Goal: Information Seeking & Learning: Learn about a topic

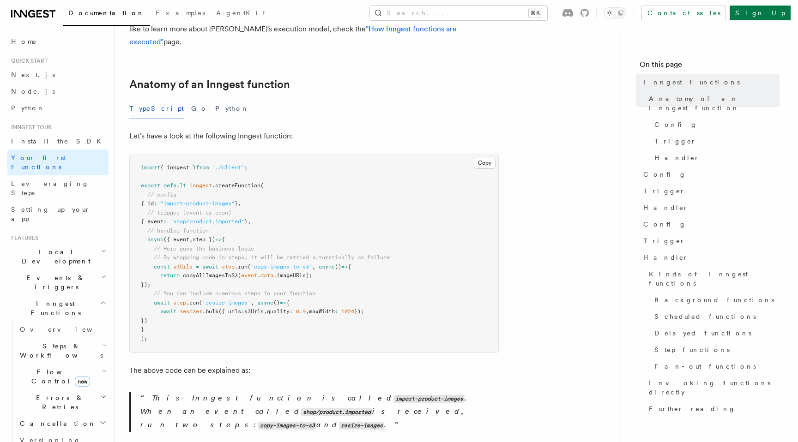
click at [188, 130] on p "Let's have a look at the following Inngest function:" at bounding box center [313, 136] width 369 height 13
click at [218, 130] on p "Let's have a look at the following Inngest function:" at bounding box center [313, 136] width 369 height 13
click at [192, 78] on link "Anatomy of an Inngest function" at bounding box center [209, 84] width 161 height 13
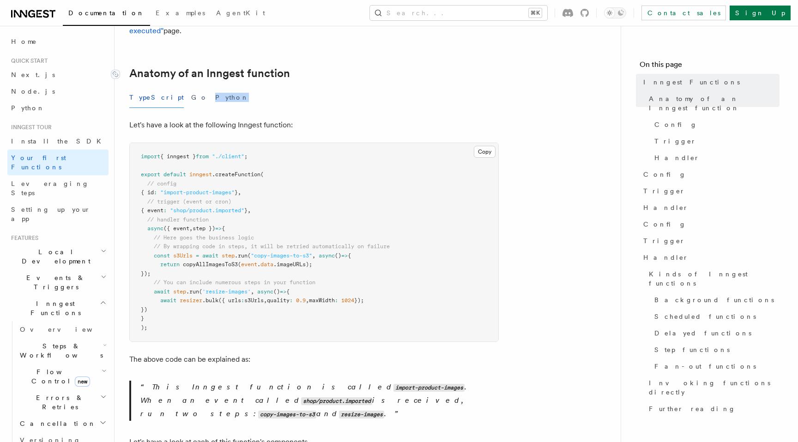
scroll to position [146, 0]
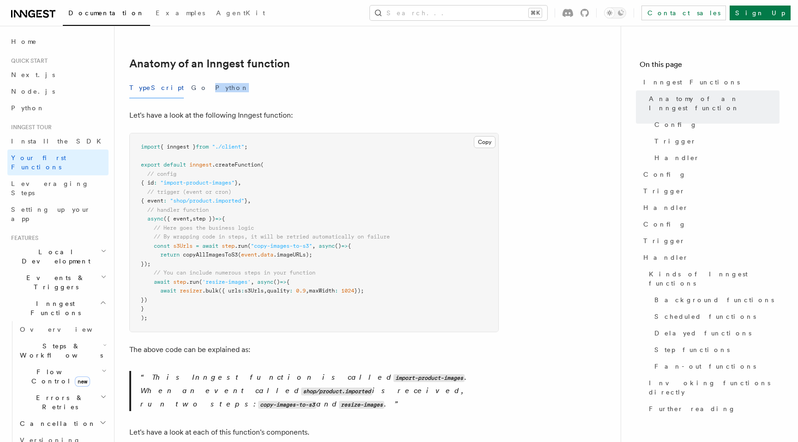
click at [241, 78] on div "TypeScript Go Python" at bounding box center [313, 88] width 369 height 21
click at [263, 109] on p "Let's have a look at the following Inngest function:" at bounding box center [313, 115] width 369 height 13
click at [276, 109] on p "Let's have a look at the following Inngest function:" at bounding box center [313, 115] width 369 height 13
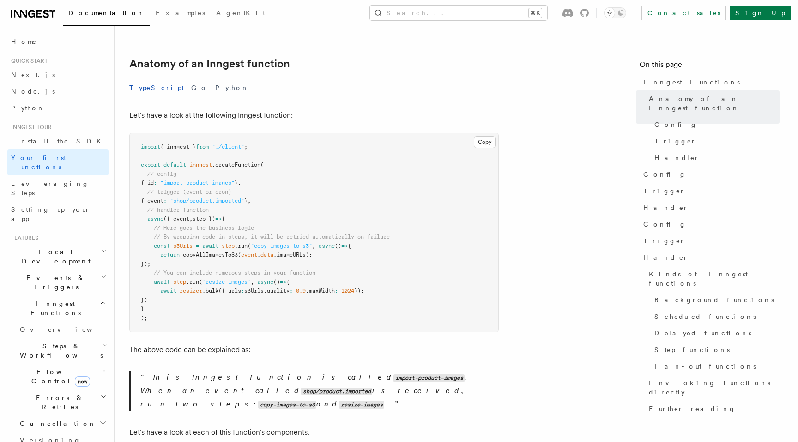
click at [264, 109] on p "Let's have a look at the following Inngest function:" at bounding box center [313, 115] width 369 height 13
click at [283, 109] on p "Let's have a look at the following Inngest function:" at bounding box center [313, 115] width 369 height 13
click at [270, 109] on p "Let's have a look at the following Inngest function:" at bounding box center [313, 115] width 369 height 13
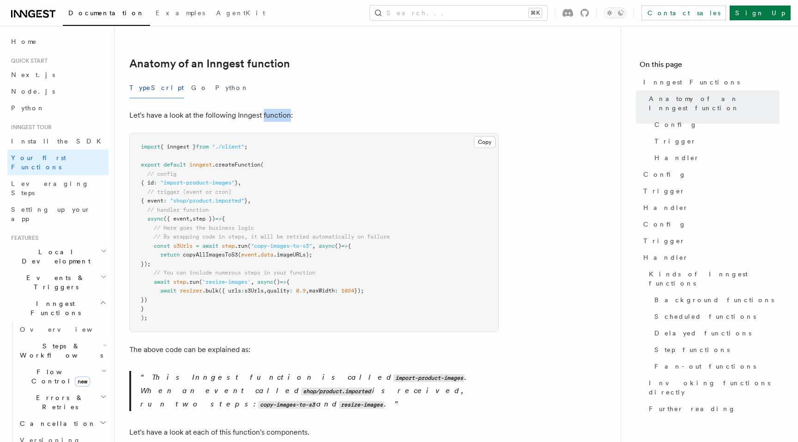
click at [270, 109] on p "Let's have a look at the following Inngest function:" at bounding box center [313, 115] width 369 height 13
click at [289, 109] on p "Let's have a look at the following Inngest function:" at bounding box center [313, 115] width 369 height 13
click at [191, 78] on button "Go" at bounding box center [199, 88] width 17 height 21
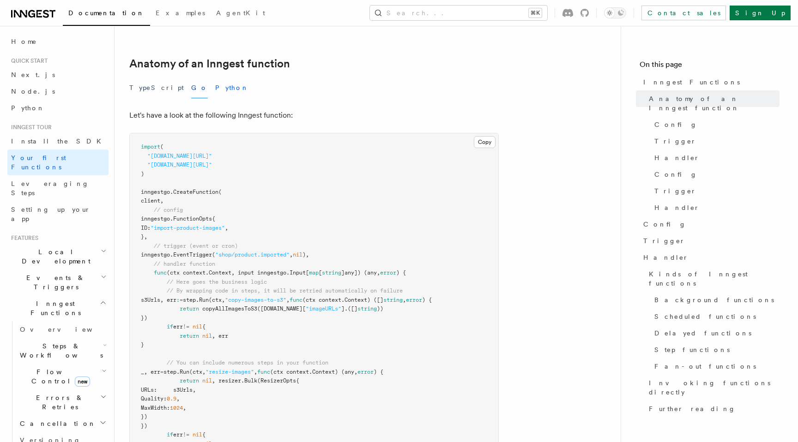
click at [215, 78] on button "Python" at bounding box center [232, 88] width 34 height 21
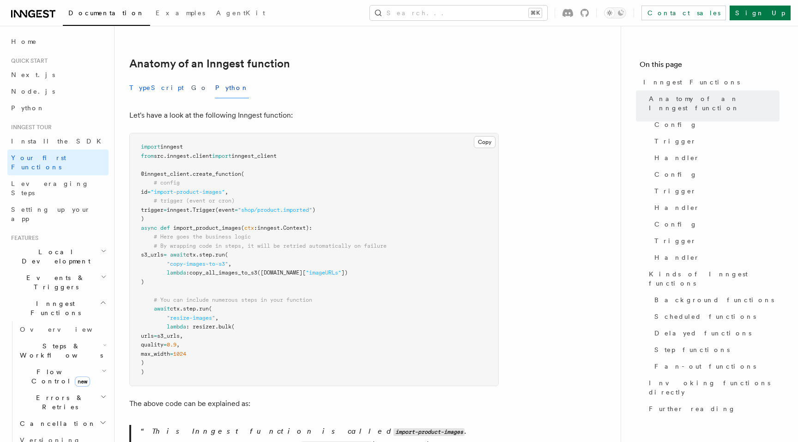
click at [145, 78] on button "TypeScript" at bounding box center [156, 88] width 54 height 21
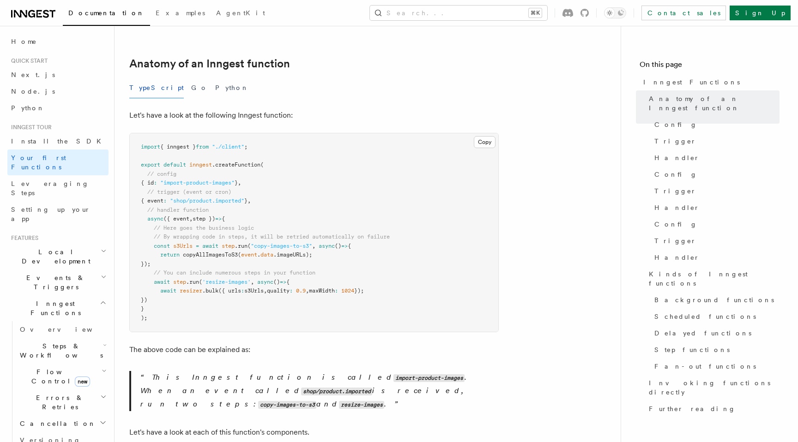
click at [212, 109] on p "Let's have a look at the following Inngest function:" at bounding box center [313, 115] width 369 height 13
click at [241, 109] on p "Let's have a look at the following Inngest function:" at bounding box center [313, 115] width 369 height 13
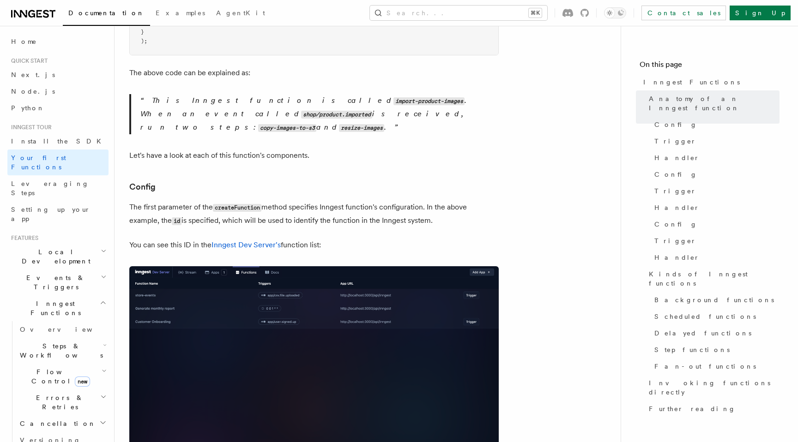
scroll to position [444, 0]
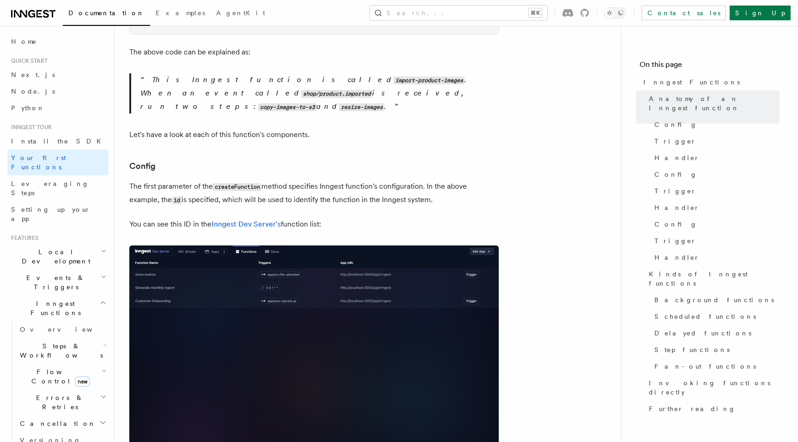
click at [229, 128] on p "Let's have a look at each of this function's components." at bounding box center [313, 134] width 369 height 13
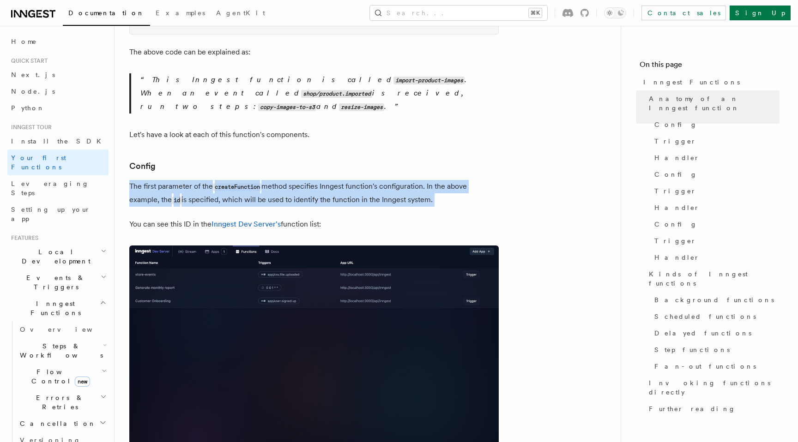
click at [174, 180] on p "The first parameter of the createFunction method specifies Inngest function's c…" at bounding box center [313, 193] width 369 height 27
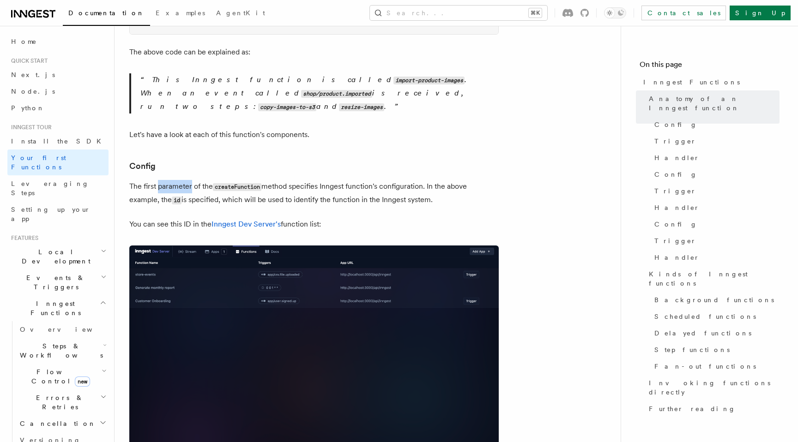
click at [174, 180] on p "The first parameter of the createFunction method specifies Inngest function's c…" at bounding box center [313, 193] width 369 height 27
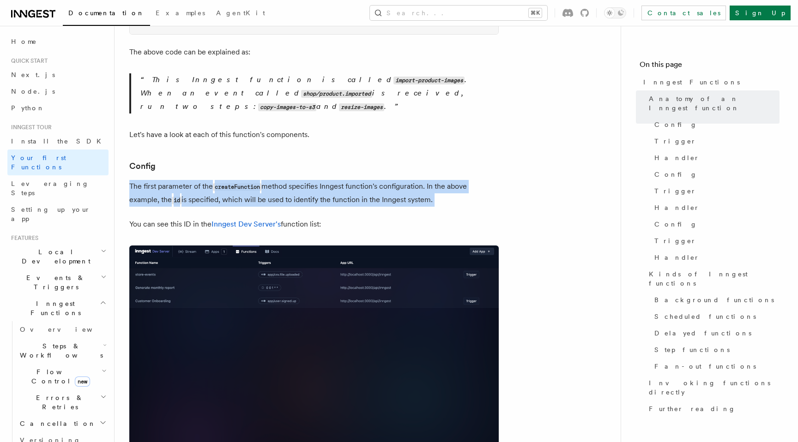
click at [174, 180] on p "The first parameter of the createFunction method specifies Inngest function's c…" at bounding box center [313, 193] width 369 height 27
click at [306, 180] on p "The first parameter of the createFunction method specifies Inngest function's c…" at bounding box center [313, 193] width 369 height 27
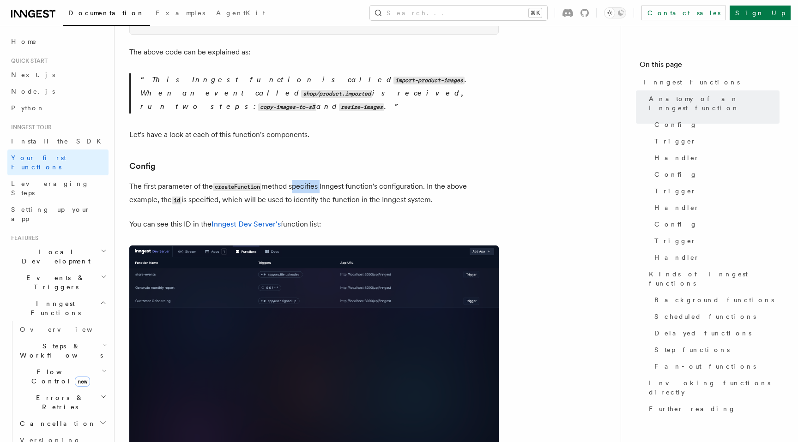
click at [306, 180] on p "The first parameter of the createFunction method specifies Inngest function's c…" at bounding box center [313, 193] width 369 height 27
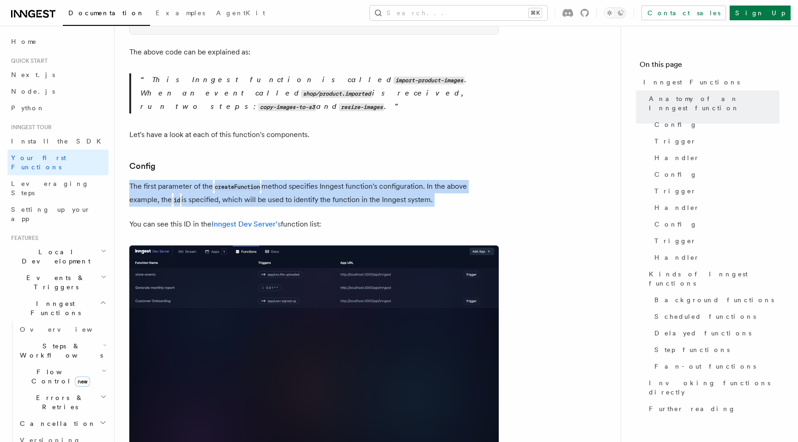
click at [306, 180] on p "The first parameter of the createFunction method specifies Inngest function's c…" at bounding box center [313, 193] width 369 height 27
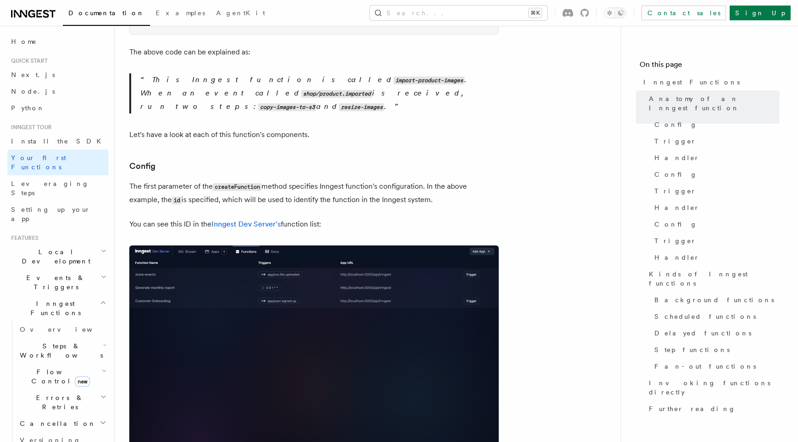
click at [299, 218] on p "You can see this ID in the Inngest Dev Server's function list:" at bounding box center [313, 224] width 369 height 13
click at [331, 218] on p "You can see this ID in the Inngest Dev Server's function list:" at bounding box center [313, 224] width 369 height 13
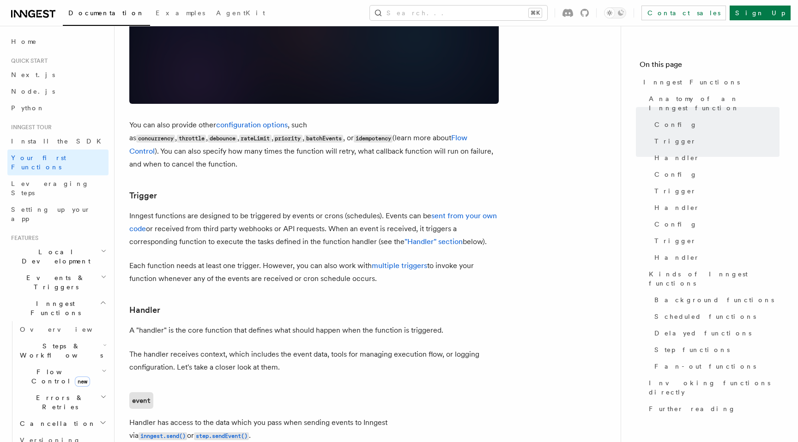
scroll to position [808, 0]
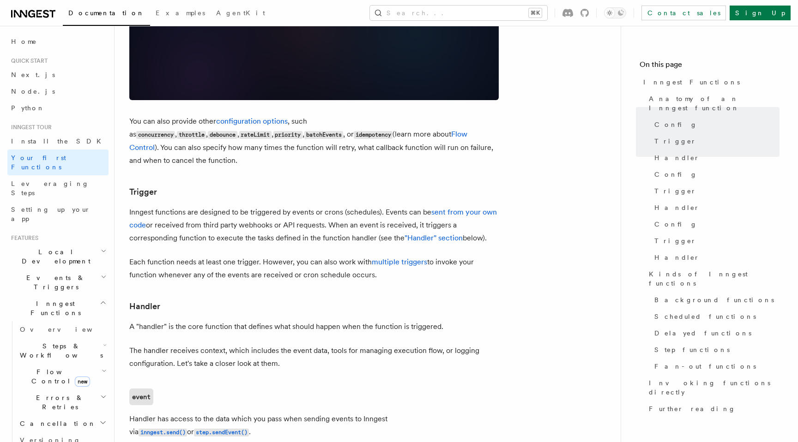
click at [285, 206] on p "Inngest functions are designed to be triggered by events or crons (schedules). …" at bounding box center [313, 225] width 369 height 39
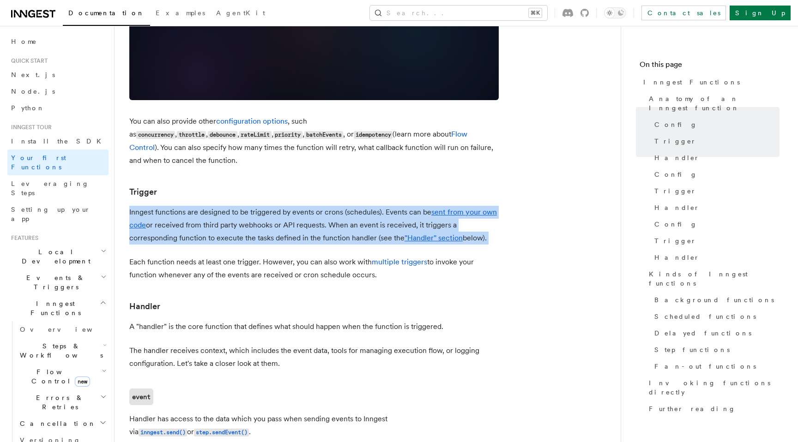
click at [312, 206] on p "Inngest functions are designed to be triggered by events or crons (schedules). …" at bounding box center [313, 225] width 369 height 39
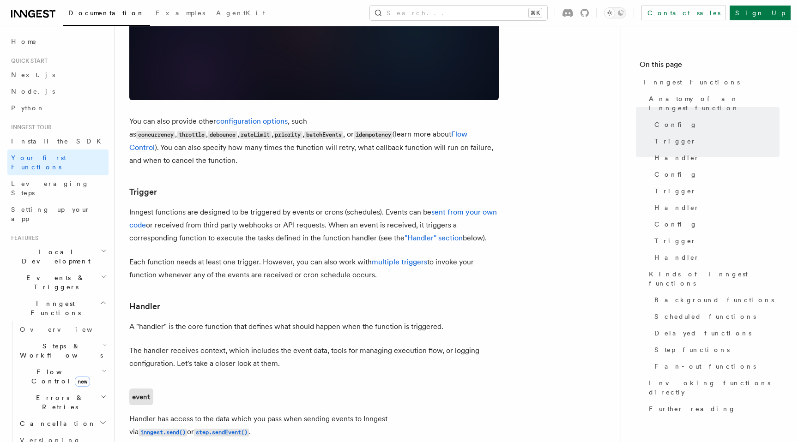
click at [312, 206] on p "Inngest functions are designed to be triggered by events or crons (schedules). …" at bounding box center [313, 225] width 369 height 39
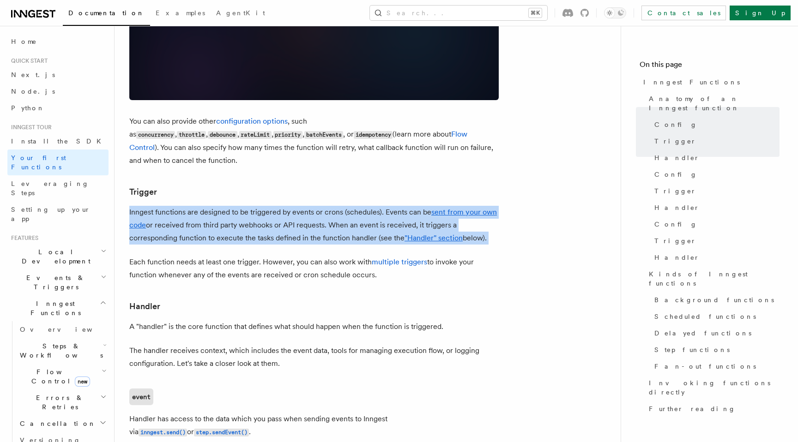
click at [278, 206] on p "Inngest functions are designed to be triggered by events or crons (schedules). …" at bounding box center [313, 225] width 369 height 39
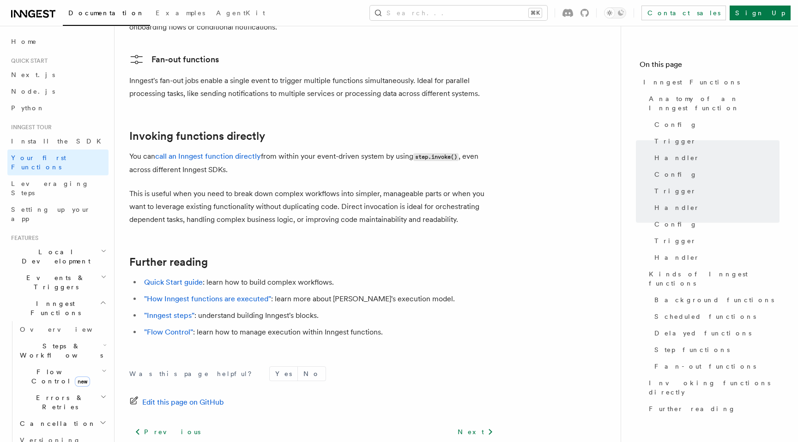
scroll to position [1823, 0]
